Goal: Navigation & Orientation: Find specific page/section

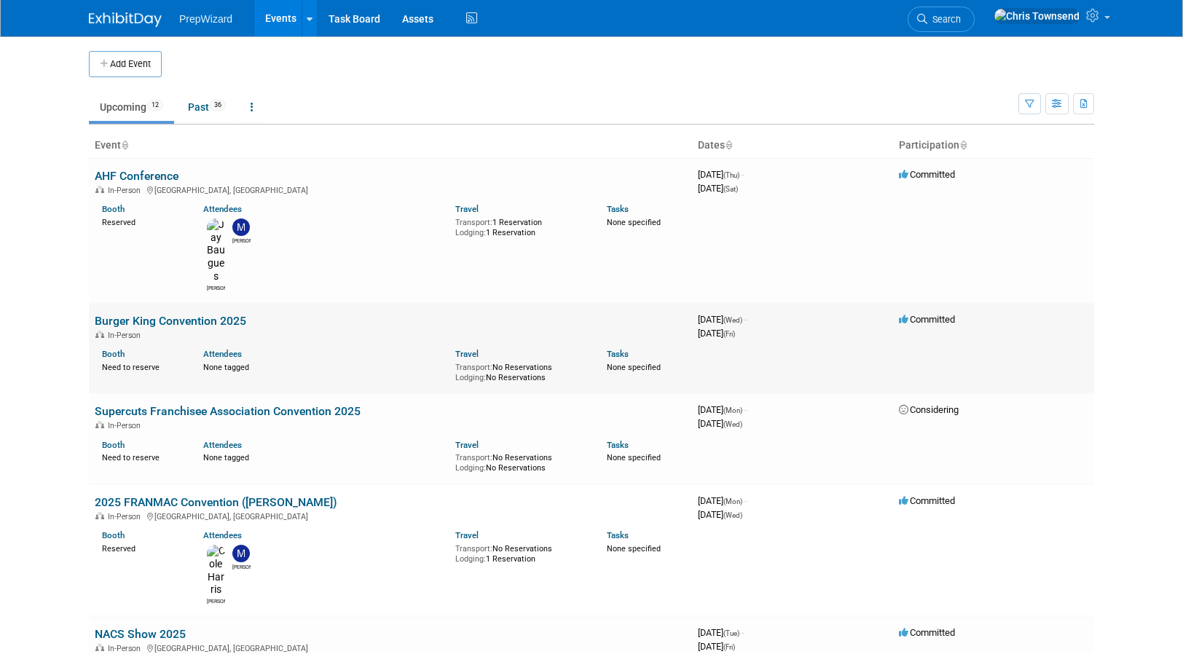
click at [160, 314] on link "Burger King Convention 2025" at bounding box center [171, 321] width 152 height 14
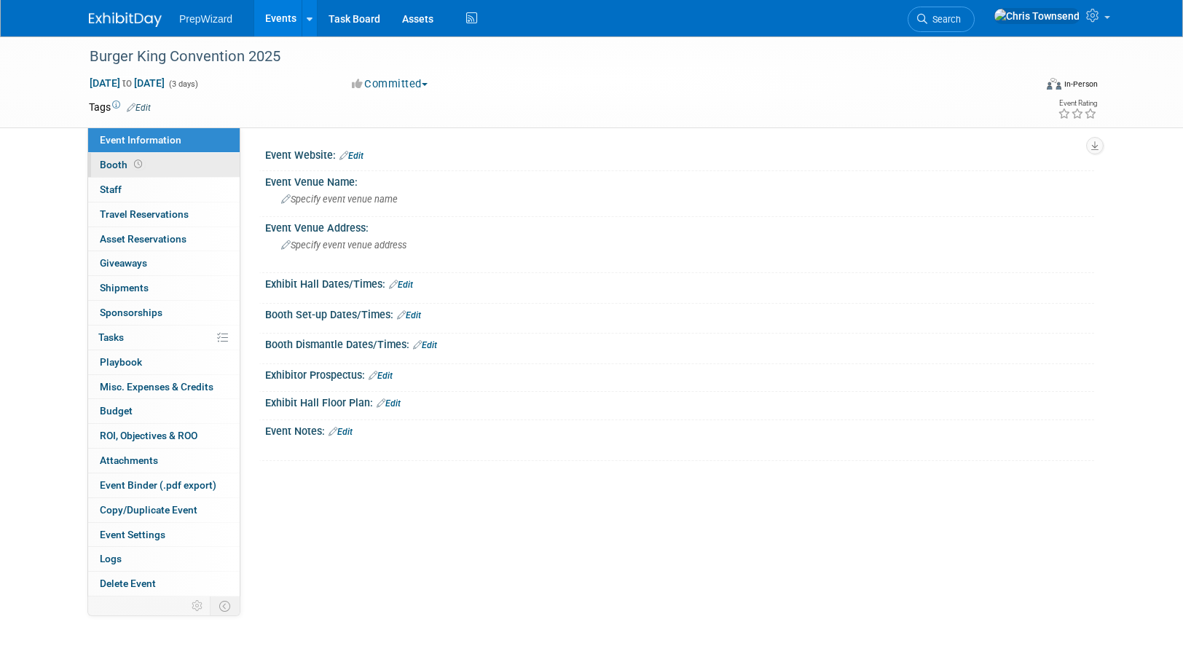
click at [112, 165] on span "Booth" at bounding box center [122, 165] width 45 height 12
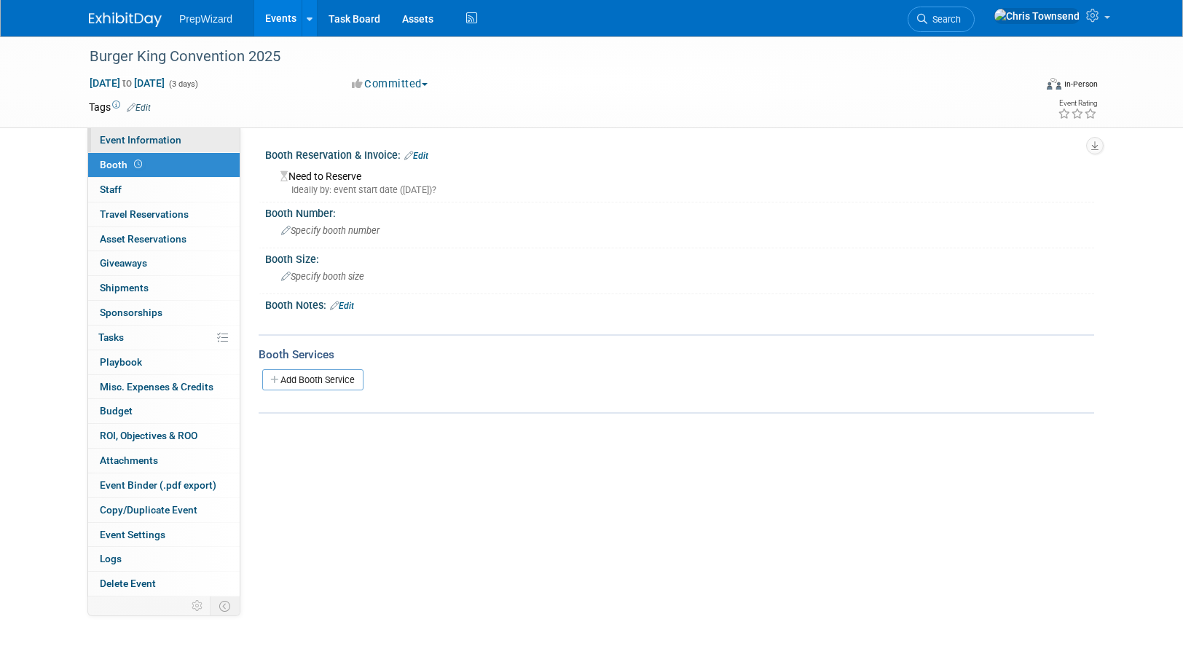
click at [145, 140] on span "Event Information" at bounding box center [141, 140] width 82 height 12
